Goal: Information Seeking & Learning: Learn about a topic

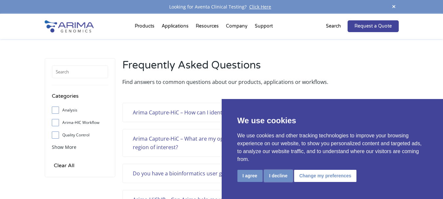
click at [281, 172] on button "I decline" at bounding box center [278, 176] width 29 height 12
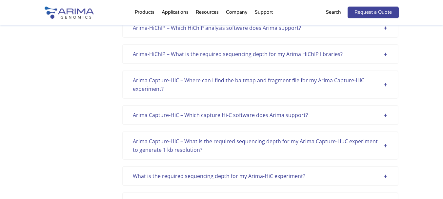
scroll to position [207, 0]
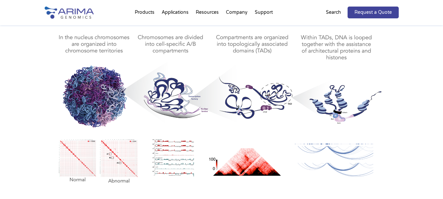
scroll to position [363, 0]
click at [218, 186] on img at bounding box center [222, 105] width 354 height 165
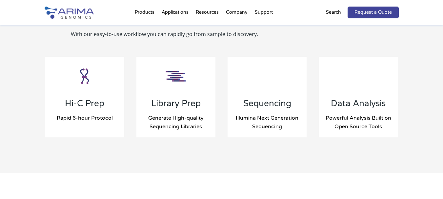
scroll to position [711, 0]
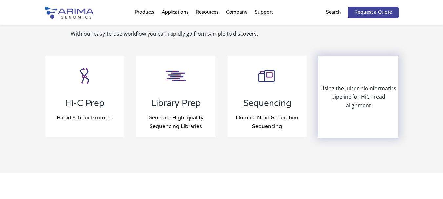
click at [341, 105] on p "Using the Juicer bioinformatics pipeline for HiC+ read alignment" at bounding box center [358, 97] width 79 height 26
click at [347, 95] on p "Using the Juicer bioinformatics pipeline for HiC+ read alignment" at bounding box center [358, 97] width 79 height 26
click at [358, 72] on div "Using the Juicer bioinformatics pipeline for HiC+ read alignment" at bounding box center [358, 96] width 79 height 81
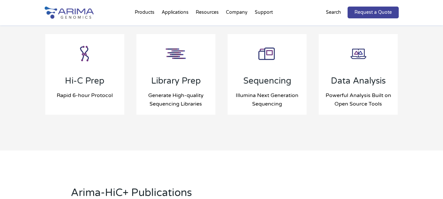
scroll to position [751, 0]
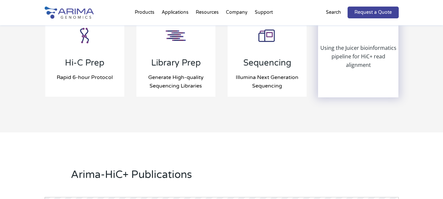
click at [350, 69] on div "Using the Juicer bioinformatics pipeline for HiC+ read alignment" at bounding box center [358, 56] width 79 height 81
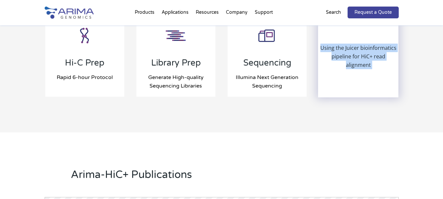
click at [350, 69] on div "Using the Juicer bioinformatics pipeline for HiC+ read alignment" at bounding box center [358, 56] width 79 height 81
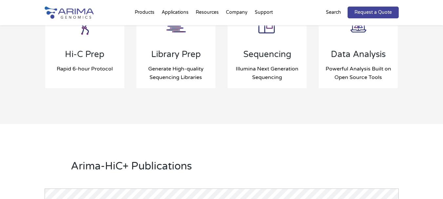
scroll to position [754, 0]
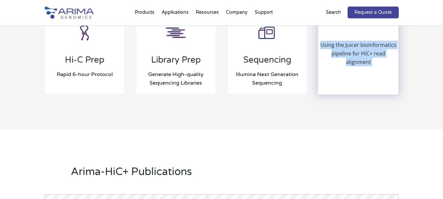
click at [370, 42] on div "Using the Juicer bioinformatics pipeline for HiC+ read alignment" at bounding box center [358, 53] width 79 height 81
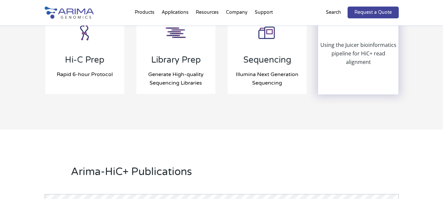
click at [363, 56] on p "Using the Juicer bioinformatics pipeline for HiC+ read alignment" at bounding box center [358, 54] width 79 height 26
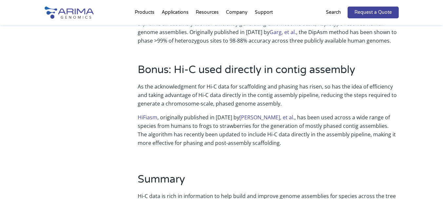
scroll to position [742, 0]
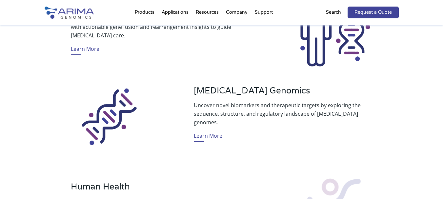
scroll to position [329, 0]
